Goal: Navigation & Orientation: Find specific page/section

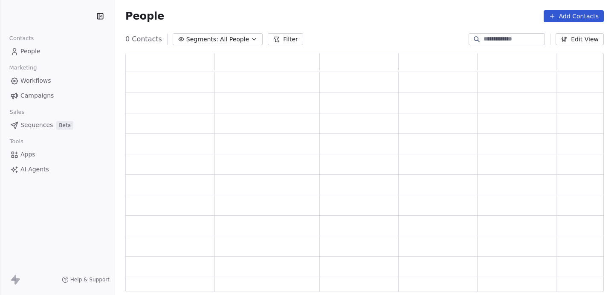
scroll to position [233, 472]
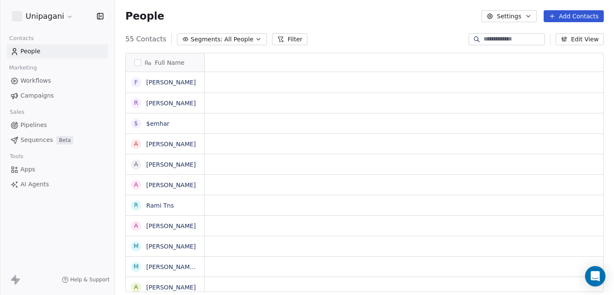
scroll to position [253, 492]
